Goal: Task Accomplishment & Management: Use online tool/utility

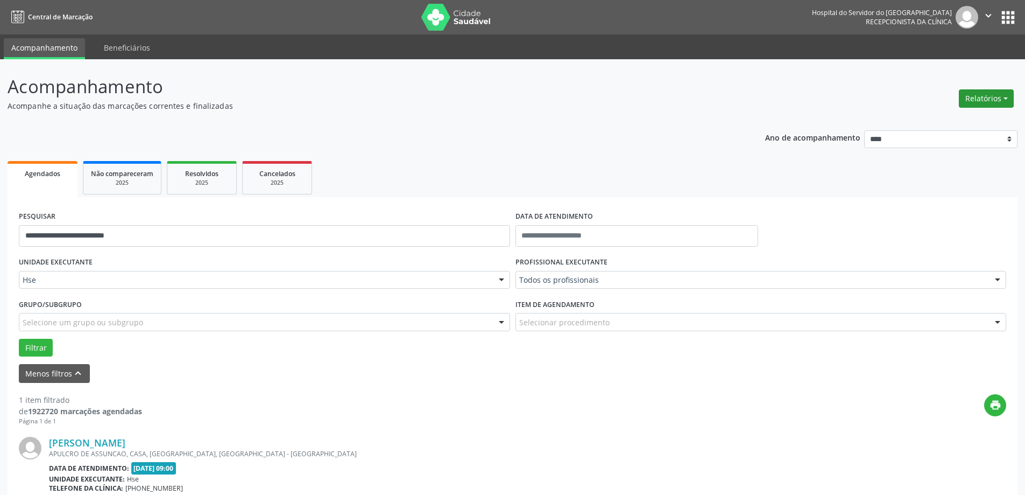
drag, startPoint x: 997, startPoint y: 95, endPoint x: 979, endPoint y: 95, distance: 17.8
click at [997, 95] on button "Relatórios" at bounding box center [986, 98] width 55 height 18
click at [951, 121] on link "Agendamentos" at bounding box center [957, 121] width 116 height 15
select select "*"
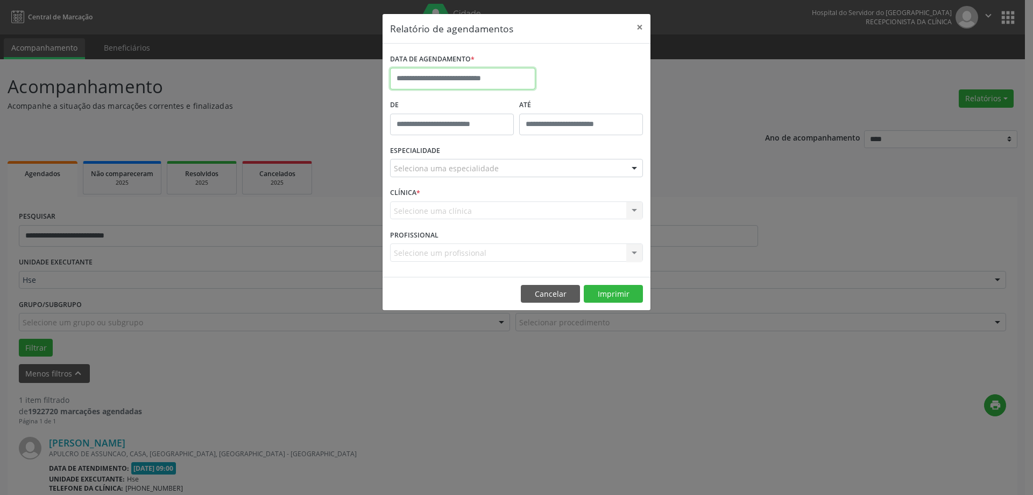
click at [464, 81] on input "text" at bounding box center [462, 79] width 145 height 22
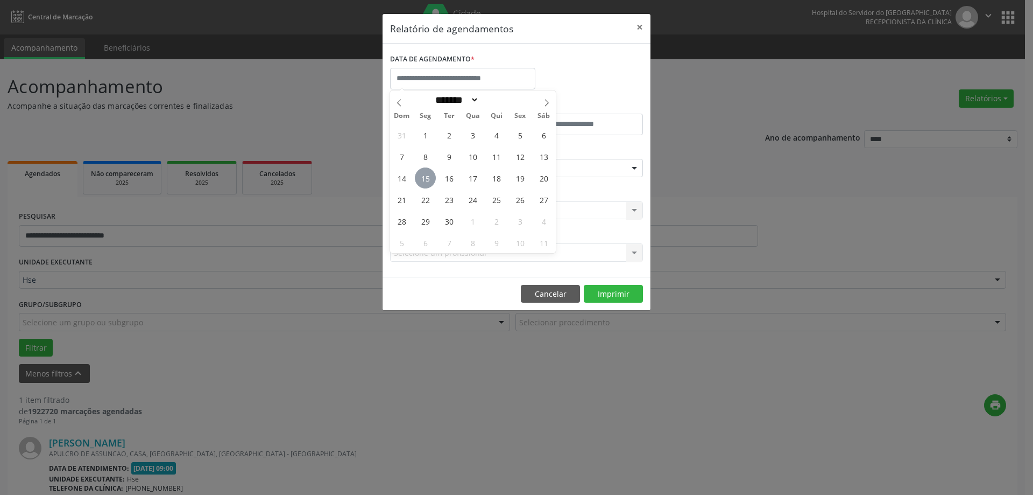
click at [430, 174] on span "15" at bounding box center [425, 177] width 21 height 21
type input "**********"
click at [430, 174] on span "15" at bounding box center [425, 177] width 21 height 21
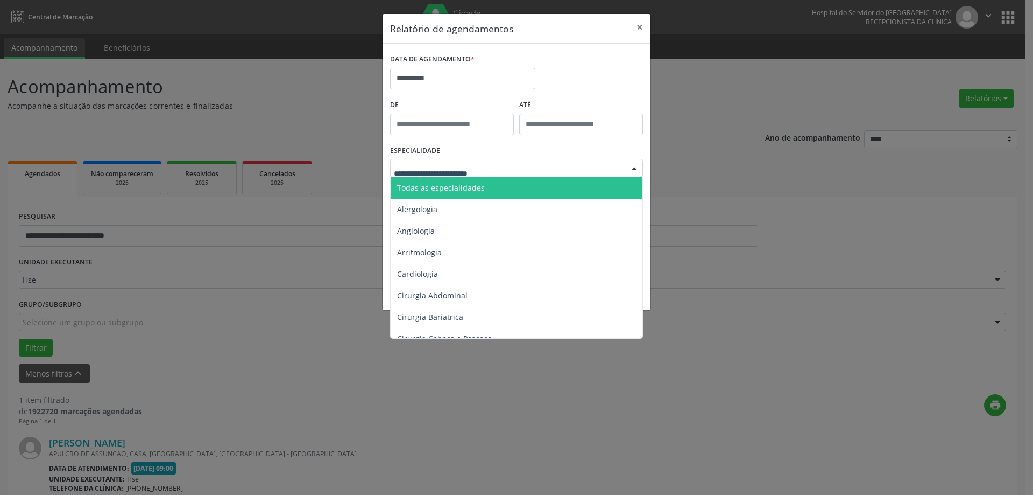
click at [542, 170] on div at bounding box center [516, 168] width 253 height 18
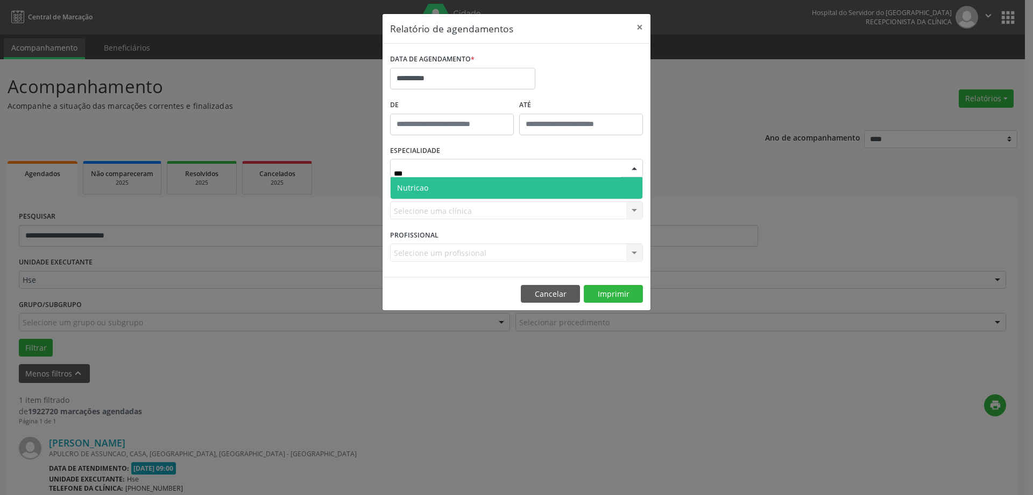
type input "****"
click at [531, 187] on span "Nutricao" at bounding box center [517, 188] width 252 height 22
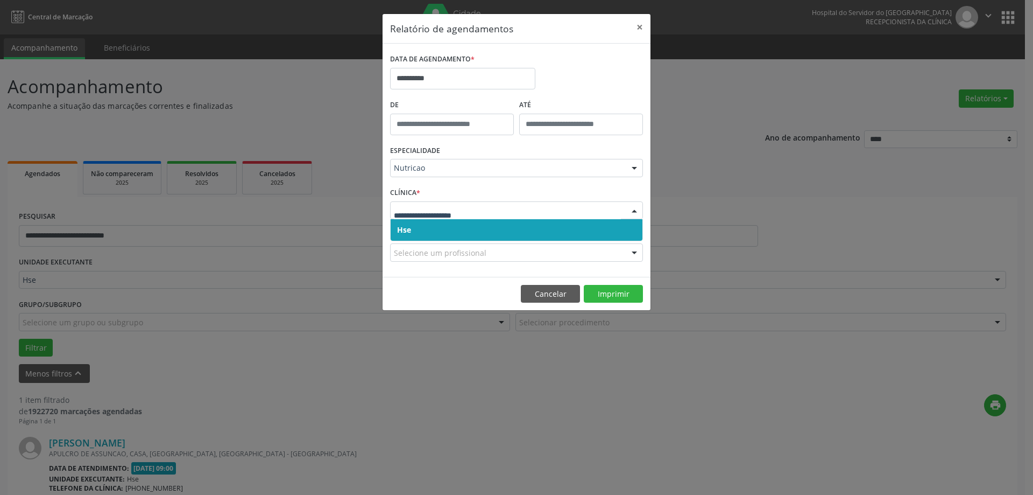
click at [444, 233] on span "Hse" at bounding box center [517, 230] width 252 height 22
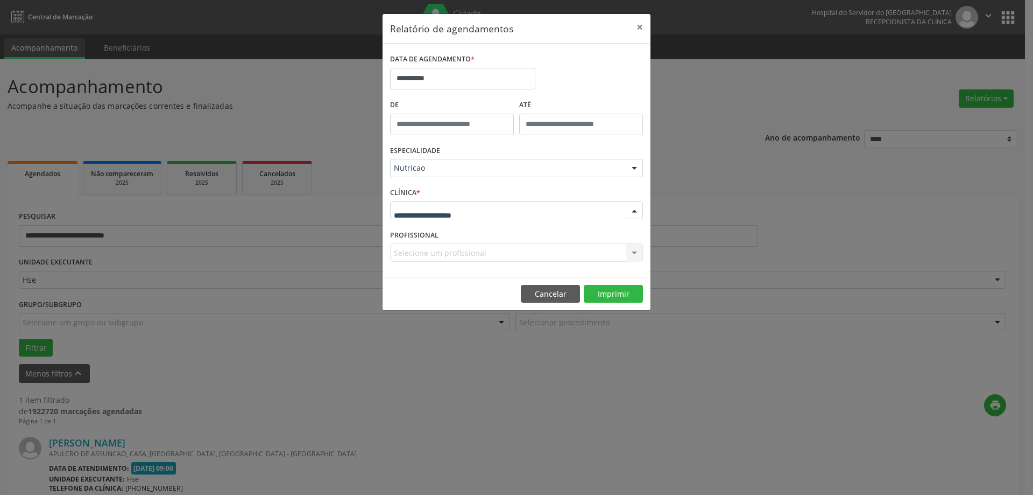
click at [459, 217] on div at bounding box center [516, 210] width 253 height 18
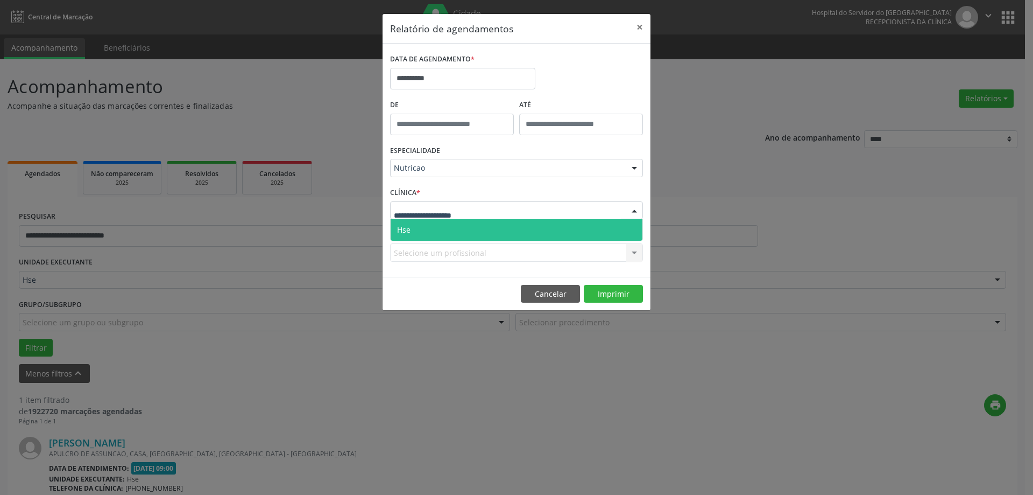
click at [451, 237] on span "Hse" at bounding box center [517, 230] width 252 height 22
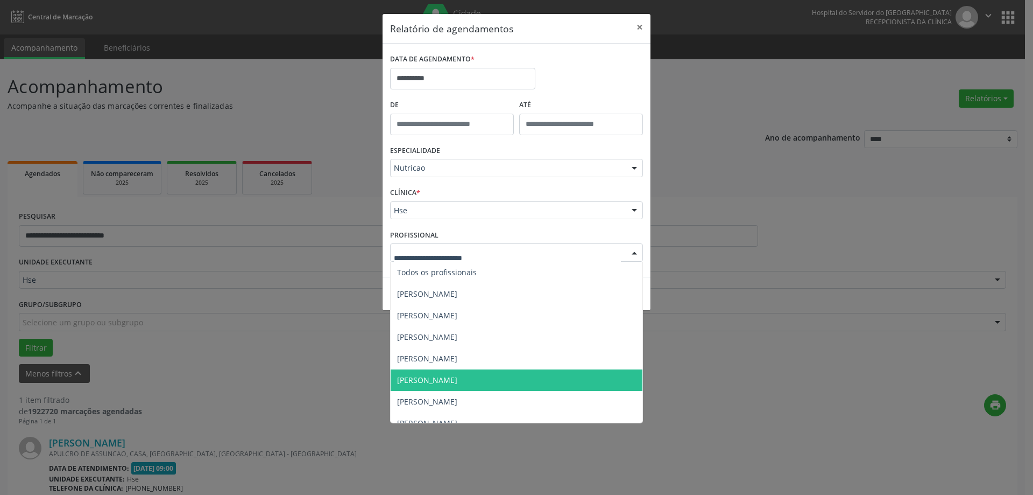
click at [497, 372] on span "[PERSON_NAME]" at bounding box center [517, 380] width 252 height 22
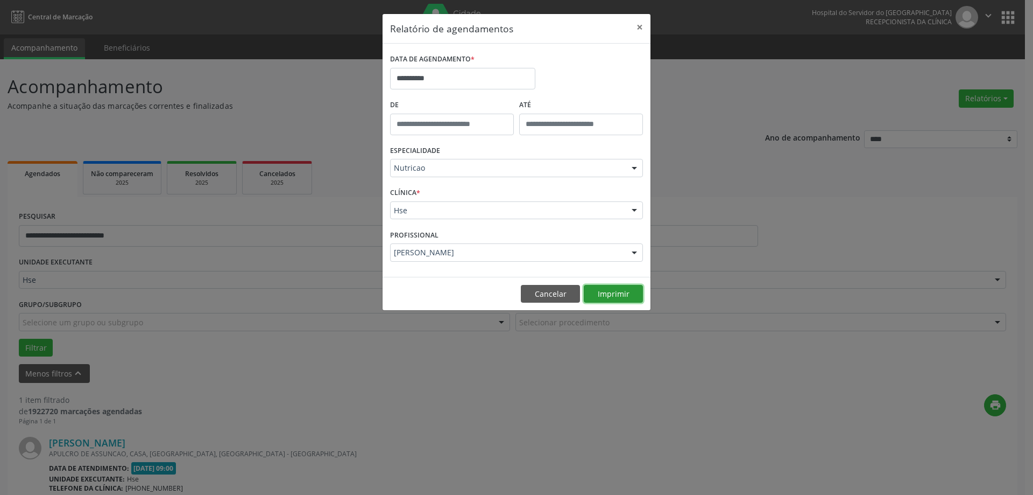
click at [619, 295] on button "Imprimir" at bounding box center [613, 294] width 59 height 18
click at [639, 29] on button "×" at bounding box center [640, 27] width 22 height 26
